Goal: Task Accomplishment & Management: Manage account settings

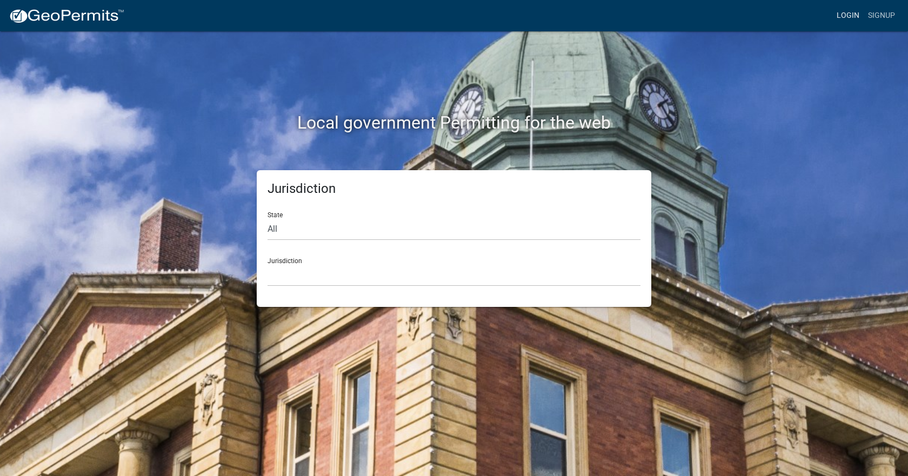
click at [502, 17] on link "Login" at bounding box center [847, 15] width 31 height 21
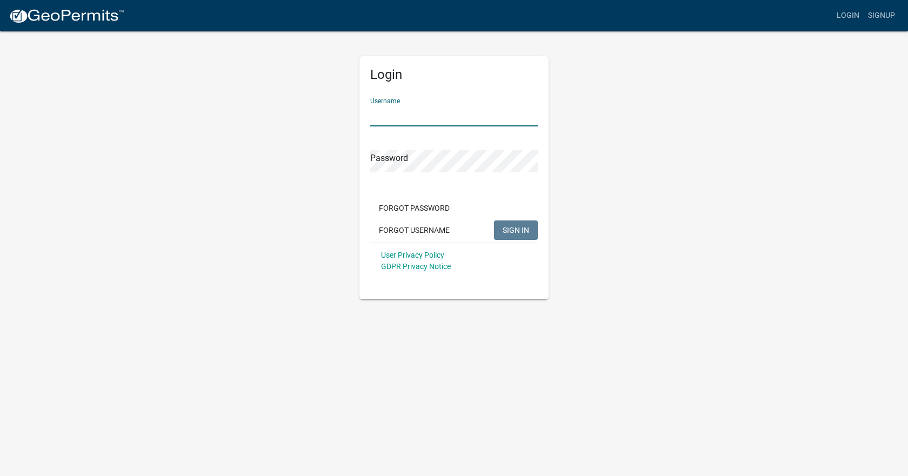
click at [423, 111] on input "Username" at bounding box center [454, 115] width 168 height 22
type input "smosier"
click at [502, 224] on button "SIGN IN" at bounding box center [516, 230] width 44 height 19
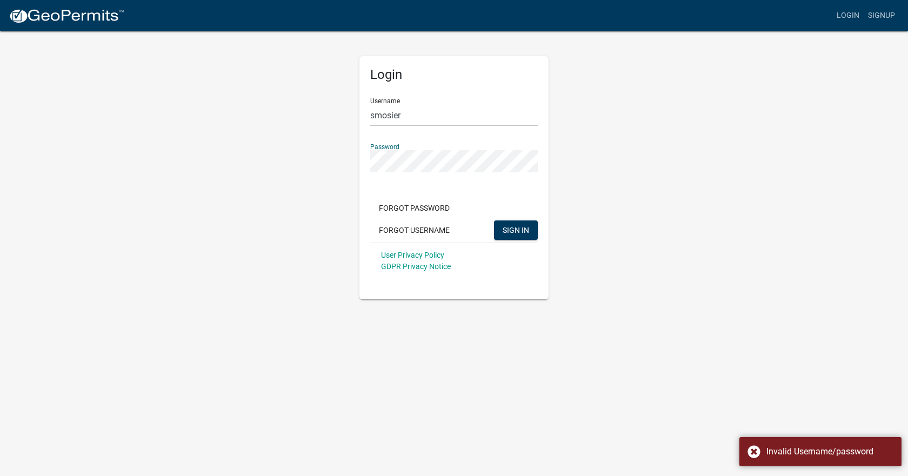
click at [319, 168] on div "Login Username smosier Password Forgot Password Forgot Username SIGN IN User Pr…" at bounding box center [454, 164] width 616 height 269
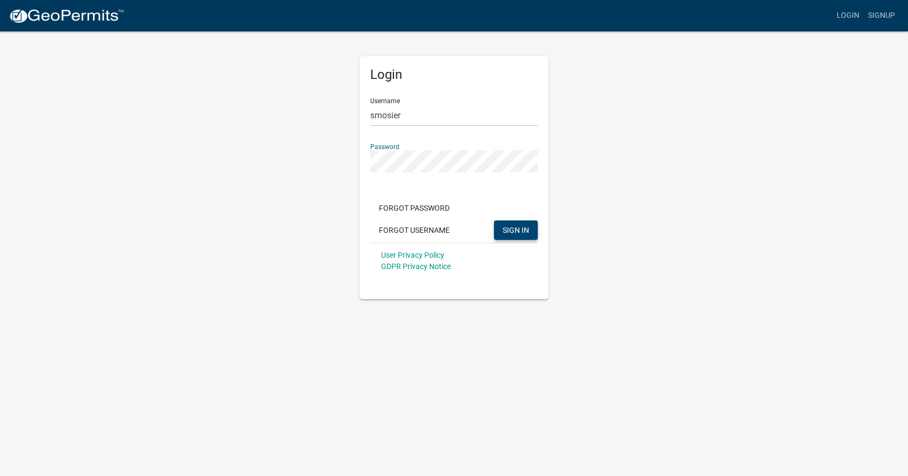
click at [502, 226] on span "SIGN IN" at bounding box center [516, 229] width 26 height 9
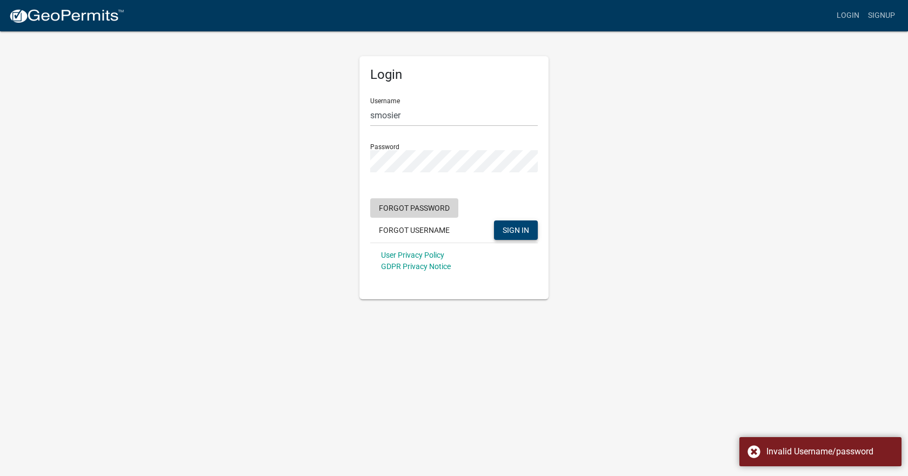
click at [440, 210] on button "Forgot Password" at bounding box center [414, 207] width 88 height 19
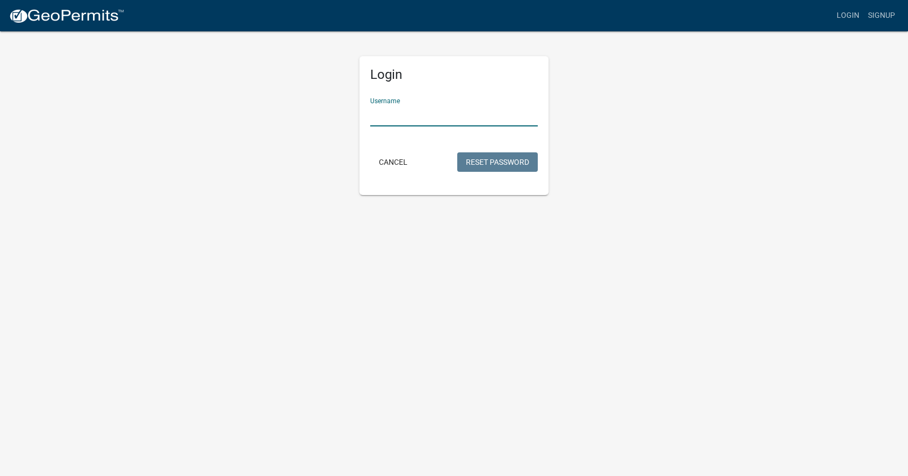
click at [401, 111] on input "Username" at bounding box center [454, 115] width 168 height 22
type input "smosier"
click at [502, 161] on button "Reset Password" at bounding box center [497, 161] width 81 height 19
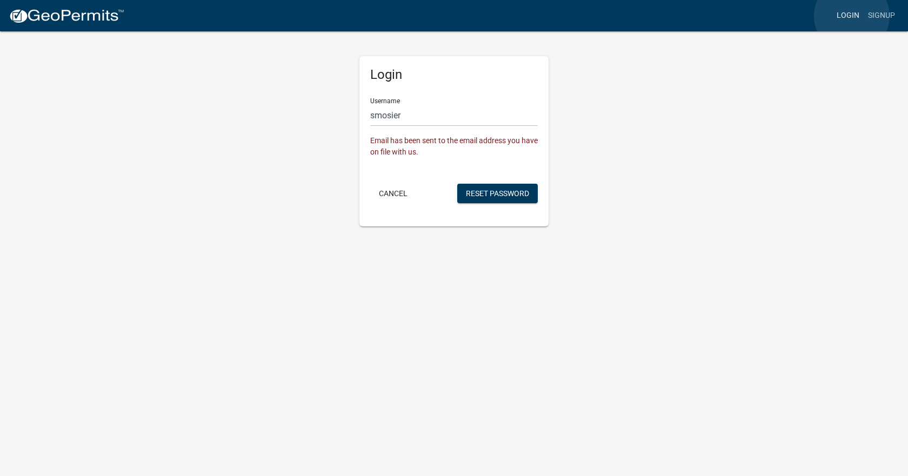
click at [502, 16] on link "Login" at bounding box center [847, 15] width 31 height 21
